Goal: Check status: Check status

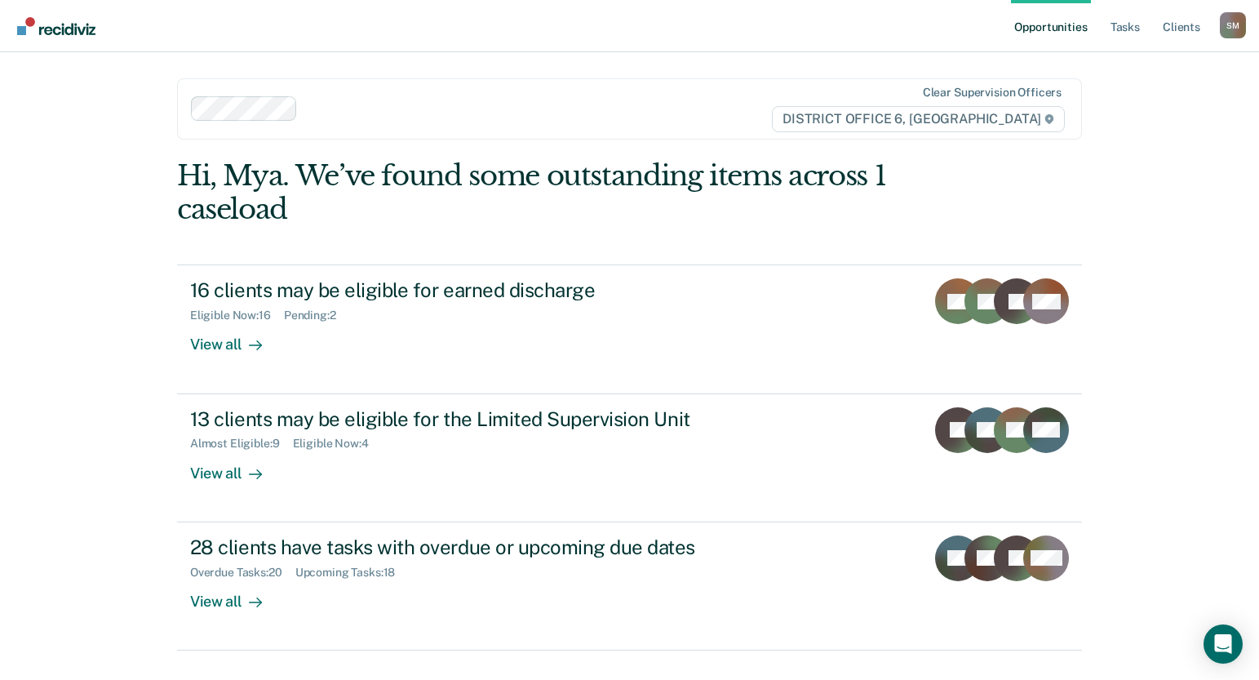
click at [1127, 149] on div "Opportunities Tasks Client s [PERSON_NAME] [PERSON_NAME] Profile How it works L…" at bounding box center [629, 340] width 1259 height 680
click at [1096, 191] on main "Clear supervision officers DISTRICT OFFICE [STREET_ADDRESS]. We’ve found some o…" at bounding box center [629, 346] width 944 height 588
drag, startPoint x: 682, startPoint y: 55, endPoint x: 672, endPoint y: 55, distance: 10.6
click at [682, 55] on main "Clear supervision officers DISTRICT OFFICE [STREET_ADDRESS]. We’ve found some o…" at bounding box center [629, 346] width 944 height 588
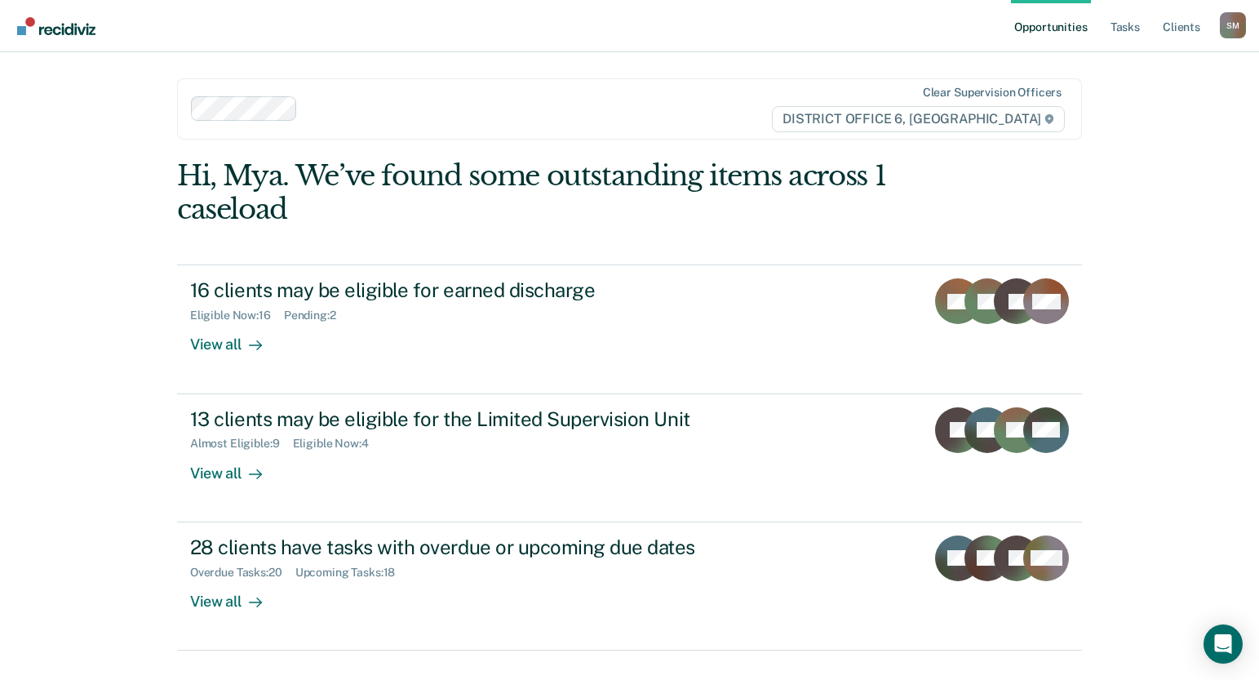
click at [613, 69] on main "Clear supervision officers DISTRICT OFFICE [STREET_ADDRESS]. We’ve found some o…" at bounding box center [629, 346] width 944 height 588
click at [628, 24] on nav "Opportunities Tasks Client s [PERSON_NAME] [PERSON_NAME] Profile How it works L…" at bounding box center [629, 26] width 1259 height 52
click at [1177, 248] on div "Opportunities Tasks Client s [PERSON_NAME] [PERSON_NAME] Profile How it works L…" at bounding box center [629, 340] width 1259 height 680
drag, startPoint x: 1149, startPoint y: 228, endPoint x: 1149, endPoint y: 210, distance: 18.0
click at [1149, 227] on div "Opportunities Tasks Client s [PERSON_NAME] [PERSON_NAME] Profile How it works L…" at bounding box center [629, 340] width 1259 height 680
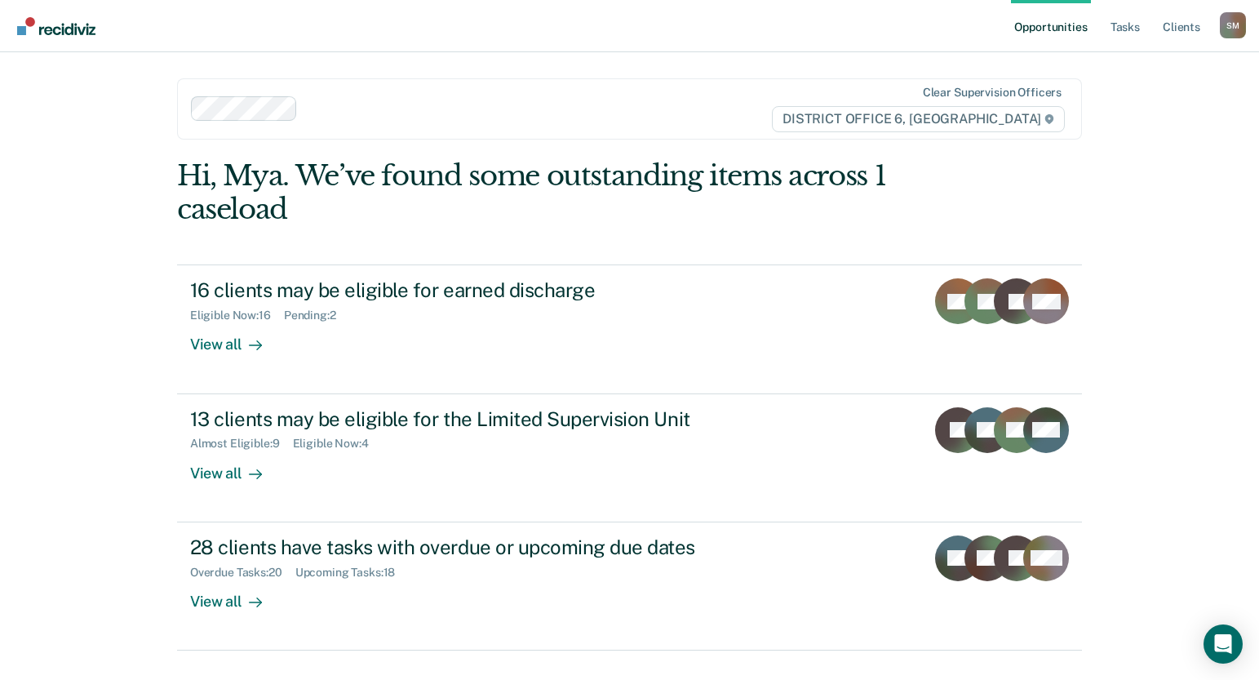
click at [1152, 197] on div "Opportunities Tasks Client s [PERSON_NAME] [PERSON_NAME] Profile How it works L…" at bounding box center [629, 340] width 1259 height 680
click at [1182, 24] on link "Client s" at bounding box center [1182, 26] width 44 height 52
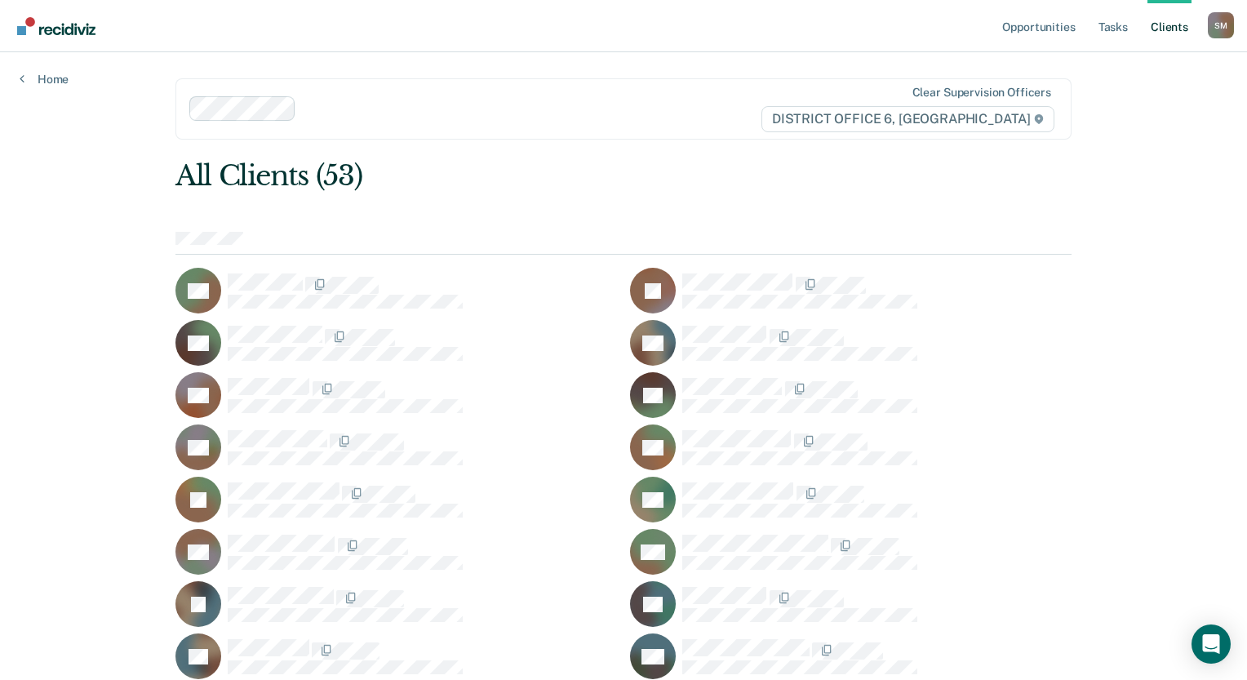
scroll to position [1054, 0]
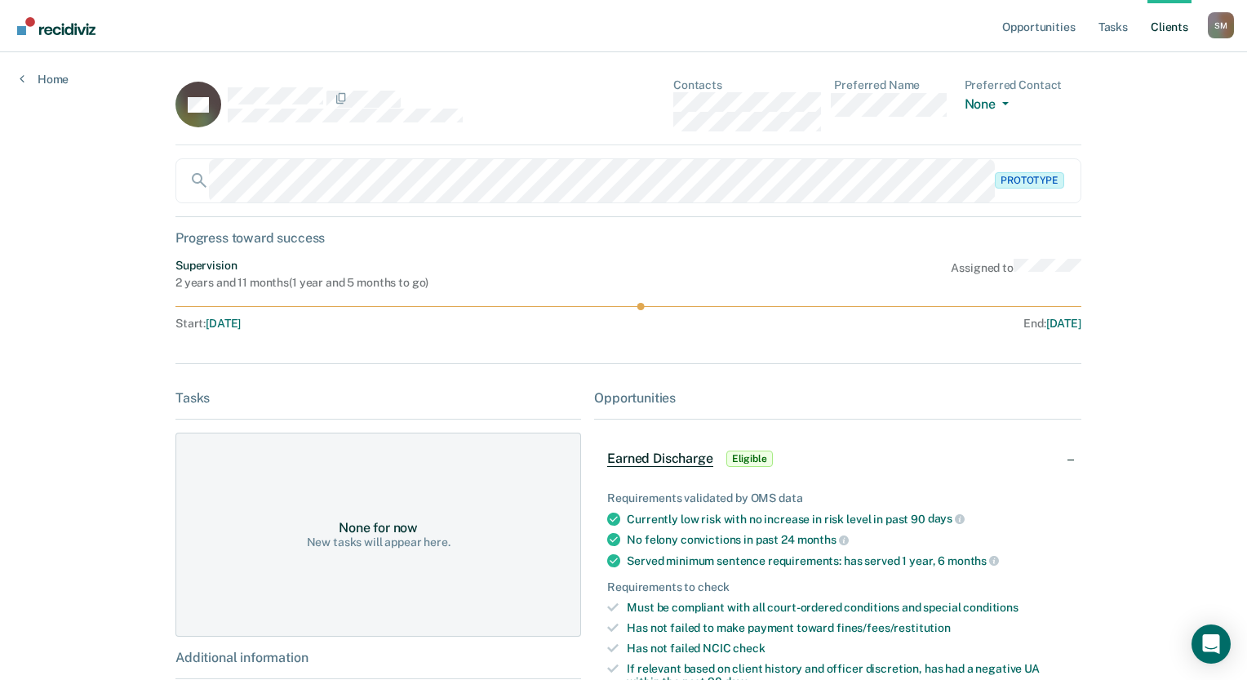
click at [1213, 362] on div "Opportunities Tasks Client s [PERSON_NAME] [PERSON_NAME] Profile How it works L…" at bounding box center [623, 505] width 1247 height 1010
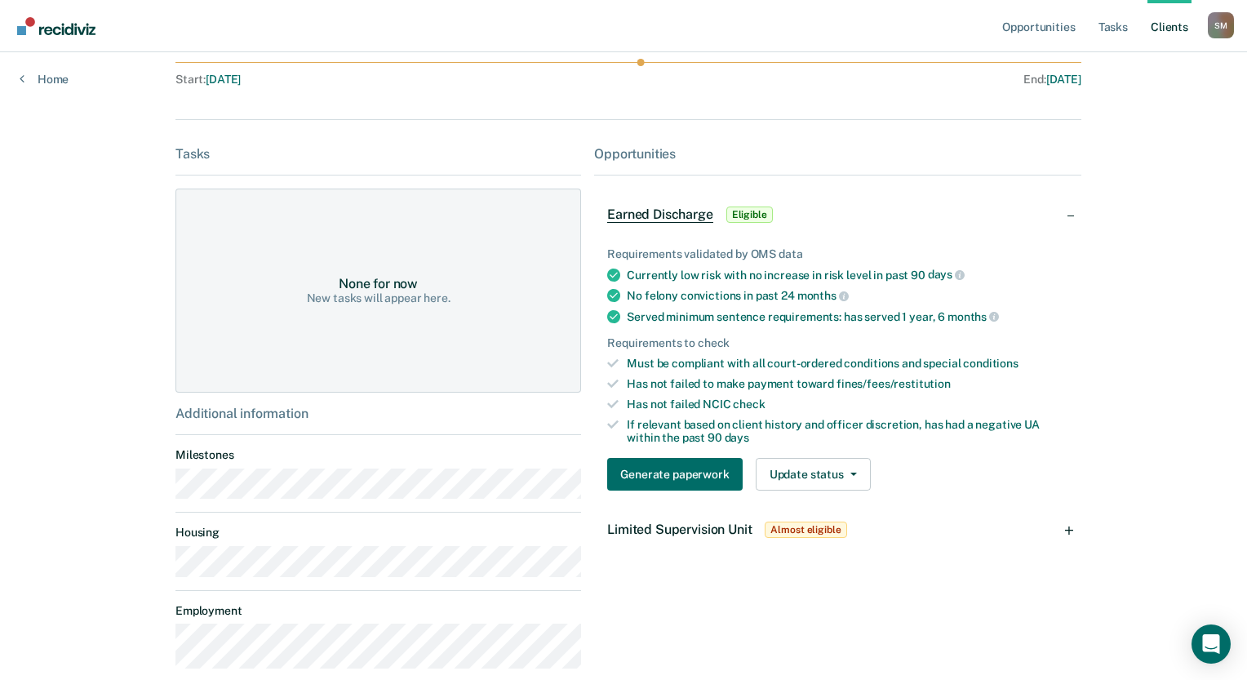
scroll to position [245, 0]
click at [1144, 250] on div "Opportunities Tasks Client s [PERSON_NAME] [PERSON_NAME] Profile How it works L…" at bounding box center [623, 260] width 1247 height 1010
click at [1098, 304] on div "Opportunities Tasks Client s [PERSON_NAME] [PERSON_NAME] Profile How it works L…" at bounding box center [623, 260] width 1247 height 1010
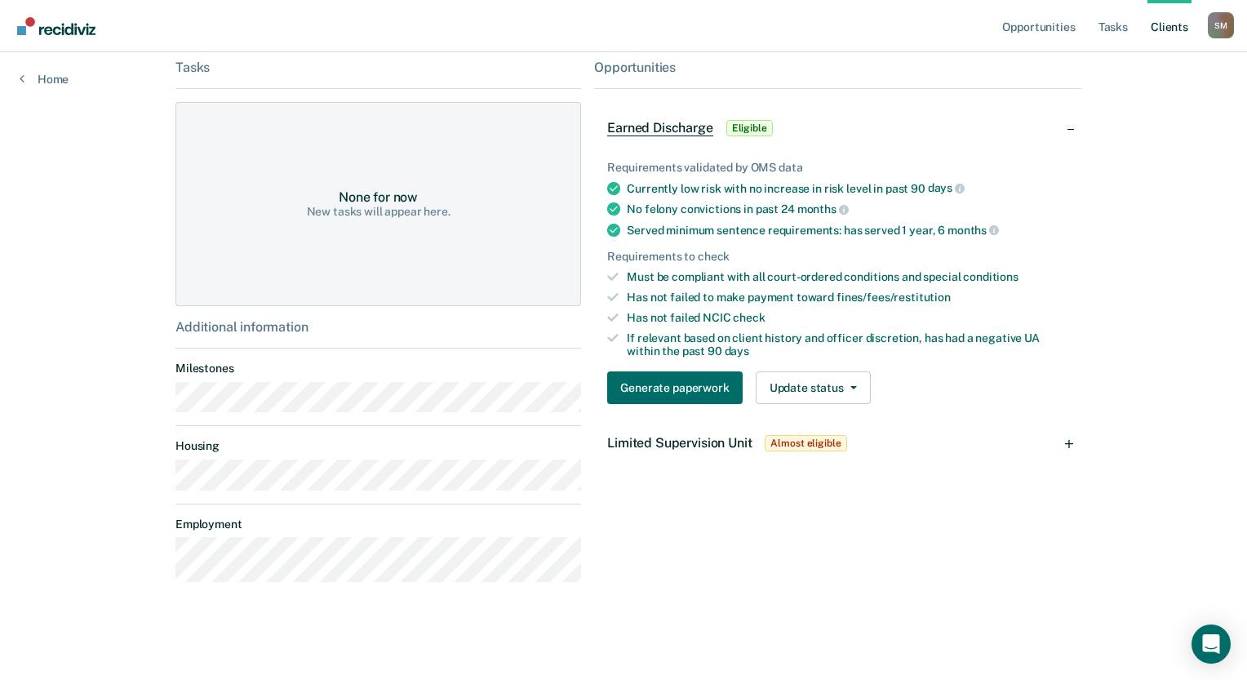
click at [1154, 466] on div "Opportunities Tasks Client s [PERSON_NAME] [PERSON_NAME] Profile How it works L…" at bounding box center [623, 175] width 1247 height 1010
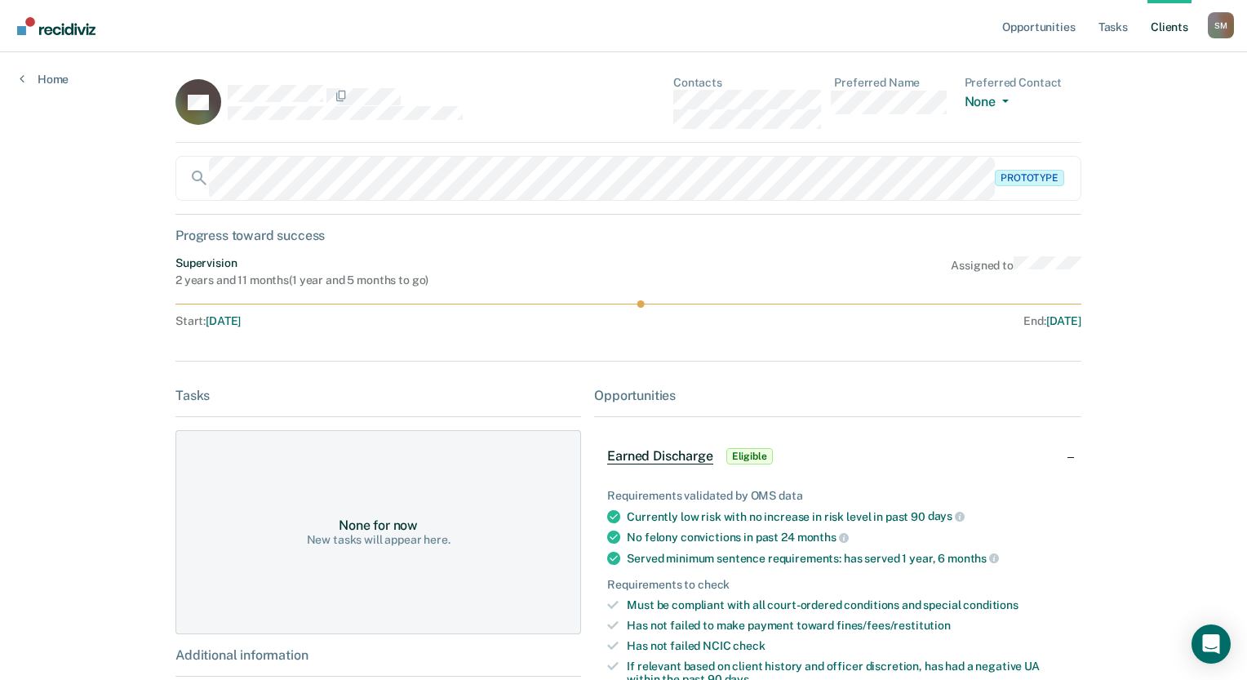
scroll to position [0, 0]
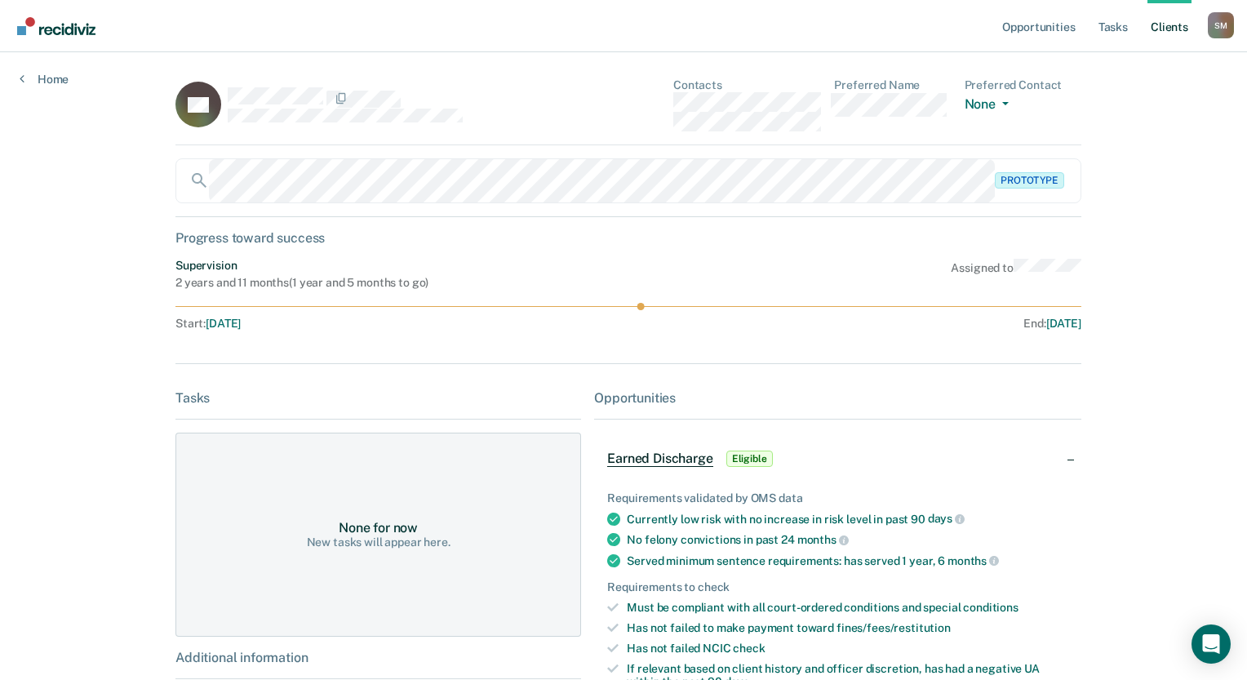
click at [1172, 444] on div "Opportunities Tasks Client s [PERSON_NAME] [PERSON_NAME] Profile How it works L…" at bounding box center [623, 505] width 1247 height 1010
click at [1169, 449] on div "Opportunities Tasks Client s [PERSON_NAME] [PERSON_NAME] Profile How it works L…" at bounding box center [623, 505] width 1247 height 1010
click at [1204, 306] on div "Opportunities Tasks Client s [PERSON_NAME] [PERSON_NAME] Profile How it works L…" at bounding box center [623, 505] width 1247 height 1010
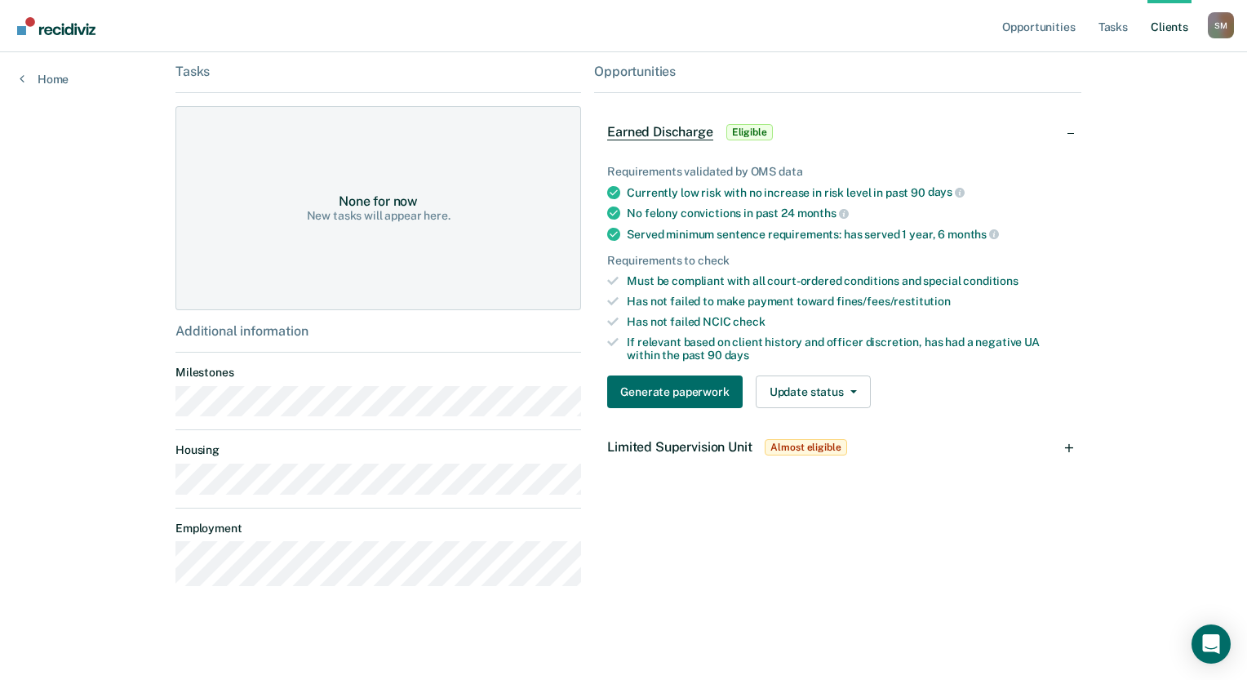
scroll to position [330, 0]
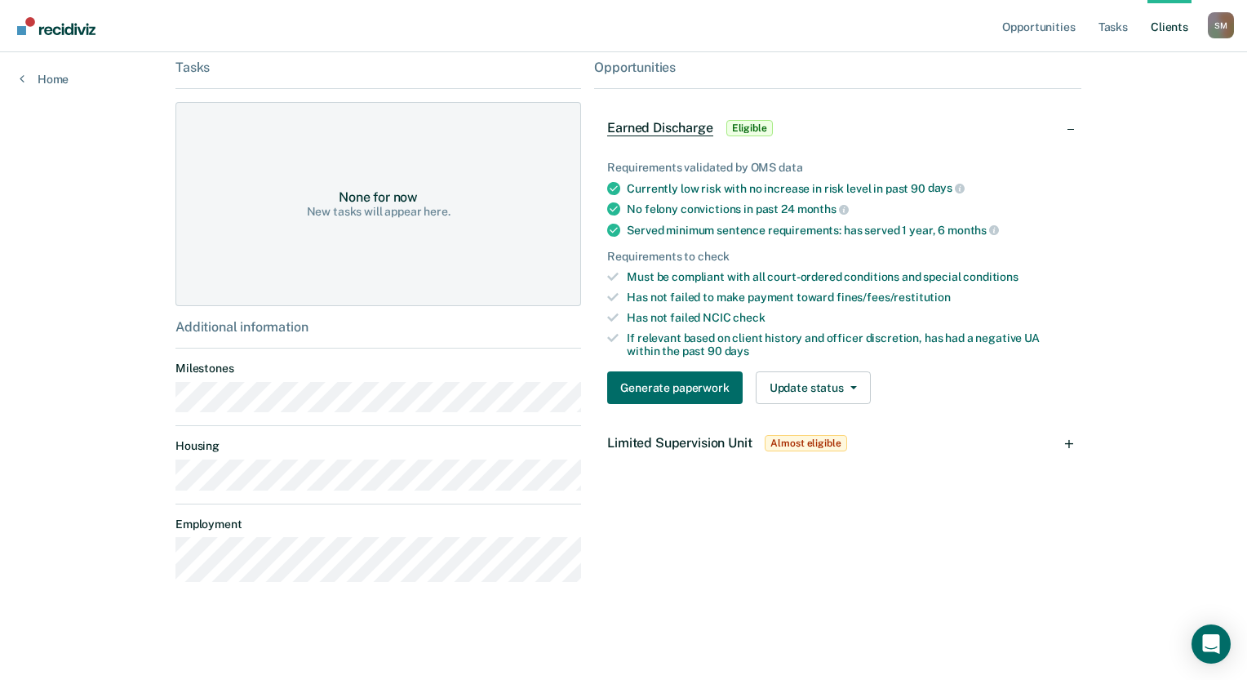
click at [775, 507] on div "Opportunities Earned Discharge Eligible Requirements validated by OMS data Curr…" at bounding box center [837, 327] width 487 height 535
click at [1131, 445] on div "Opportunities Tasks Client s [PERSON_NAME] [PERSON_NAME] Profile How it works L…" at bounding box center [623, 175] width 1247 height 1010
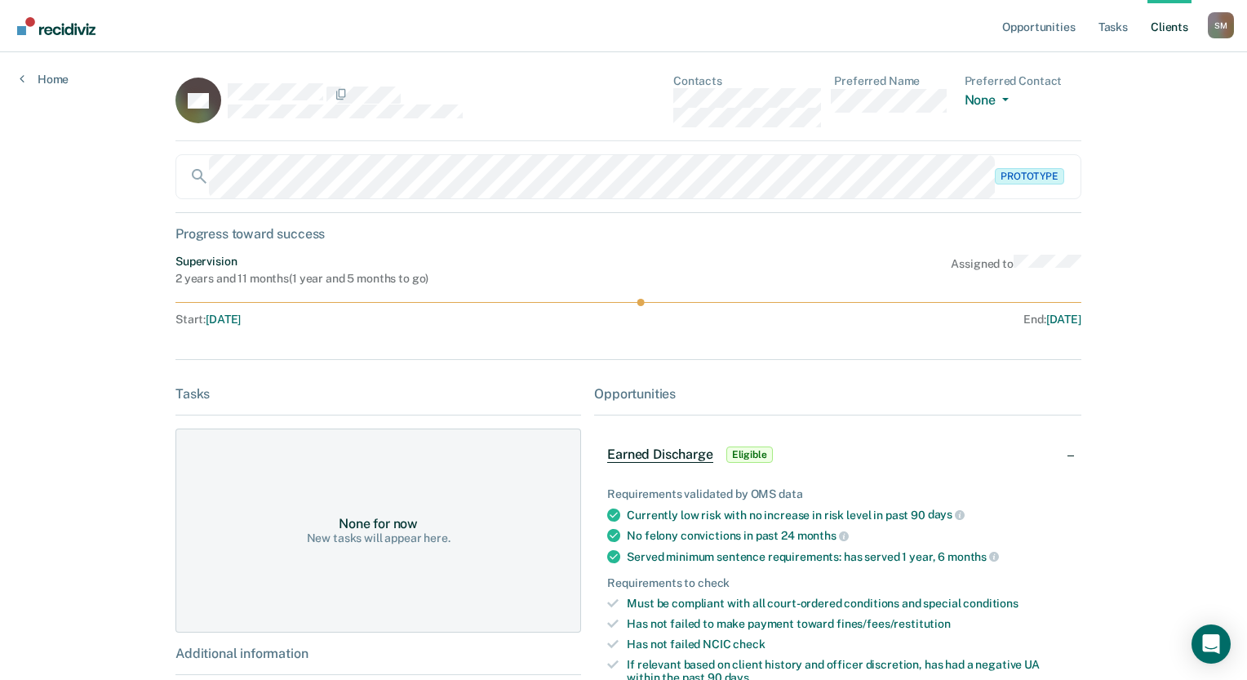
scroll to position [0, 0]
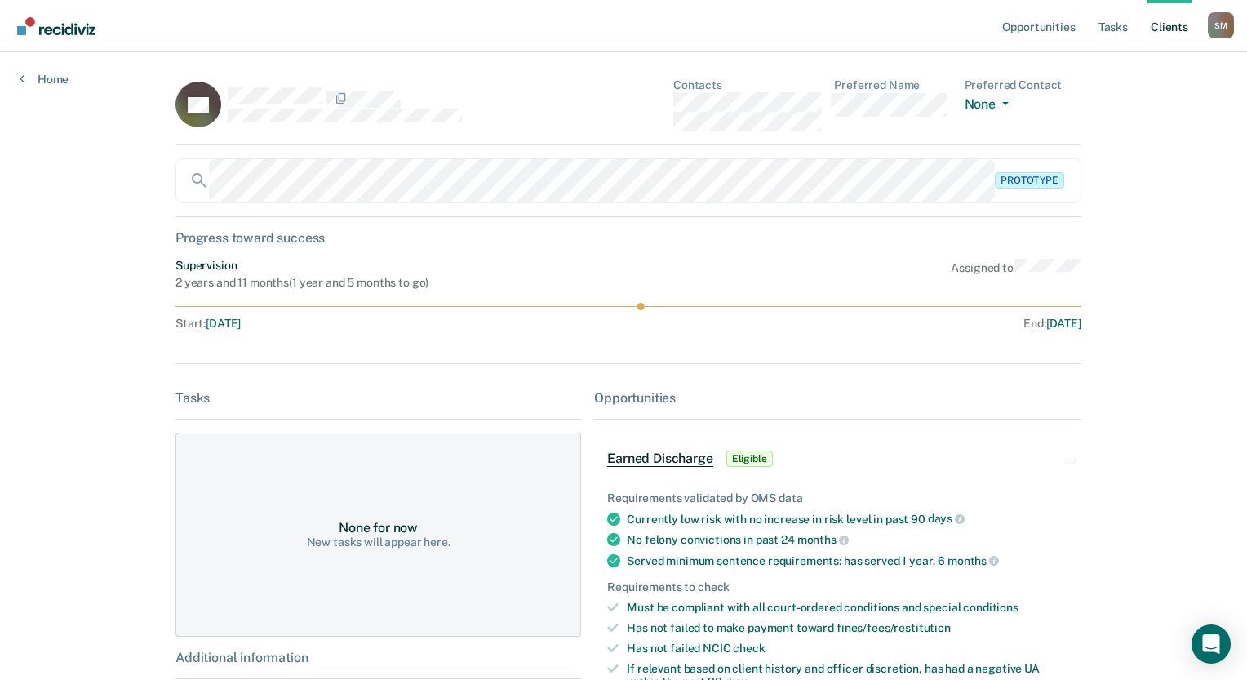
click at [1165, 376] on div "Opportunities Tasks Client s [PERSON_NAME] [PERSON_NAME] Profile How it works L…" at bounding box center [623, 505] width 1247 height 1010
click at [1207, 184] on div "Opportunities Tasks Client s [PERSON_NAME] [PERSON_NAME] Profile How it works L…" at bounding box center [623, 505] width 1247 height 1010
click at [1161, 289] on div "Opportunities Tasks Client s [PERSON_NAME] [PERSON_NAME] Profile How it works L…" at bounding box center [623, 505] width 1247 height 1010
click at [1187, 215] on div "Opportunities Tasks Client s [PERSON_NAME] [PERSON_NAME] Profile How it works L…" at bounding box center [623, 505] width 1247 height 1010
click at [1194, 221] on div "Opportunities Tasks Client s [PERSON_NAME] [PERSON_NAME] Profile How it works L…" at bounding box center [623, 505] width 1247 height 1010
